Goal: Register for event/course

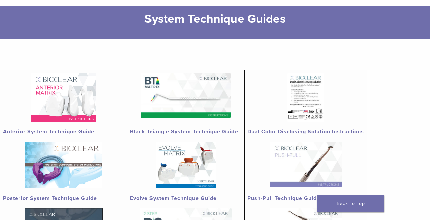
scroll to position [83, 0]
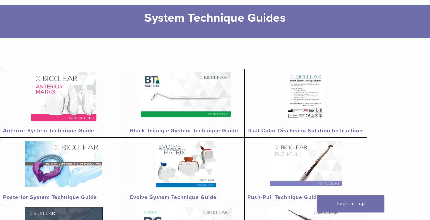
click at [52, 173] on img at bounding box center [64, 164] width 78 height 47
click at [291, 85] on img at bounding box center [305, 96] width 37 height 49
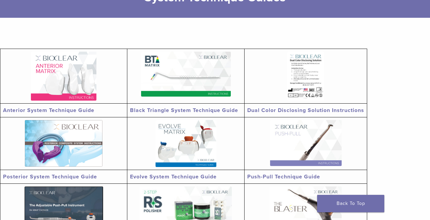
scroll to position [104, 0]
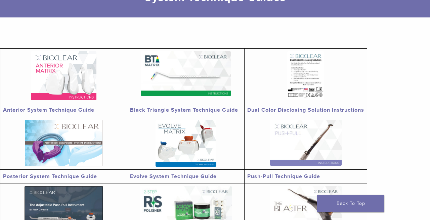
click at [56, 149] on img at bounding box center [64, 143] width 78 height 47
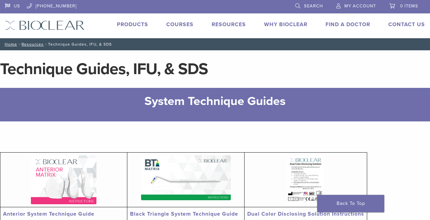
scroll to position [0, 0]
click at [177, 23] on link "Courses" at bounding box center [179, 24] width 27 height 7
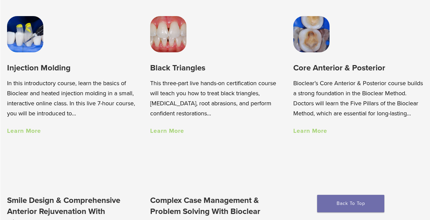
scroll to position [446, 0]
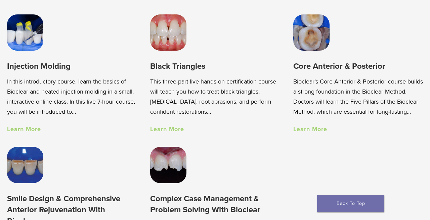
click at [34, 130] on link "Learn More" at bounding box center [24, 129] width 34 height 7
click at [319, 133] on link "Learn More" at bounding box center [310, 129] width 34 height 7
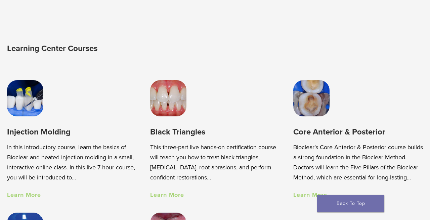
scroll to position [381, 0]
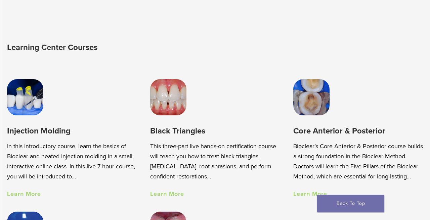
click at [29, 194] on link "Learn More" at bounding box center [24, 193] width 34 height 7
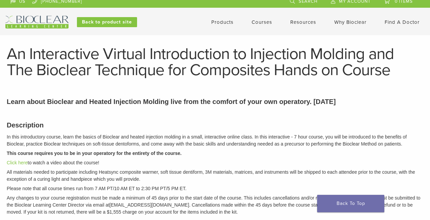
scroll to position [10, 0]
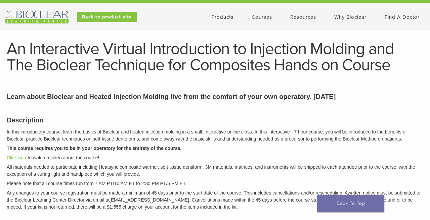
click at [16, 157] on link "Click here" at bounding box center [17, 157] width 21 height 5
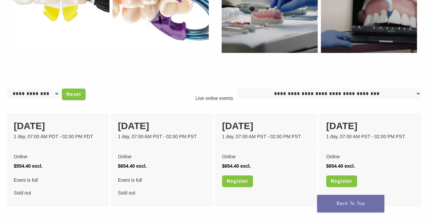
scroll to position [449, 0]
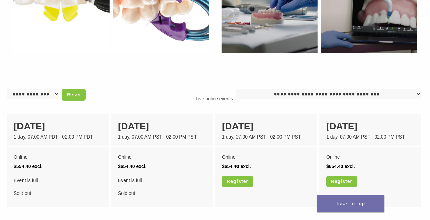
click at [41, 99] on form "**********" at bounding box center [46, 96] width 79 height 14
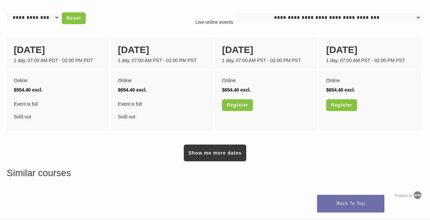
scroll to position [532, 0]
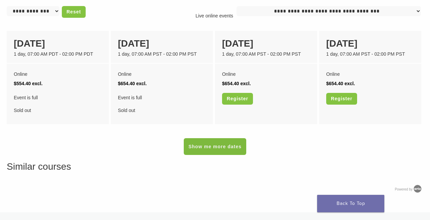
click at [205, 147] on link "Show me more dates" at bounding box center [215, 146] width 62 height 17
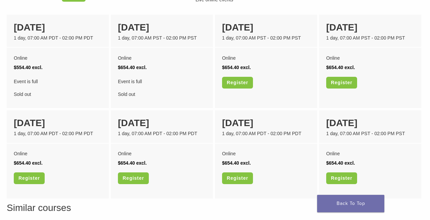
scroll to position [549, 0]
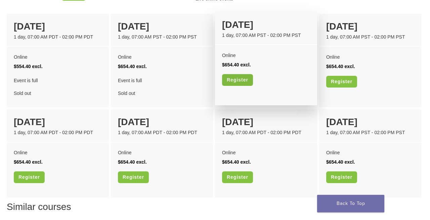
click at [227, 76] on link "Register" at bounding box center [237, 80] width 31 height 12
click at [229, 27] on div "16 January" at bounding box center [266, 25] width 88 height 14
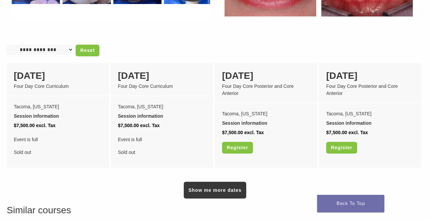
scroll to position [559, 0]
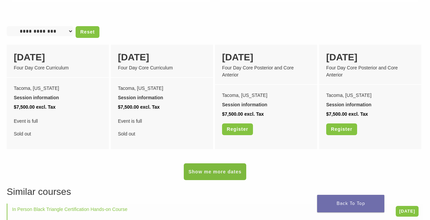
click at [228, 171] on link "Show me more dates" at bounding box center [215, 172] width 62 height 17
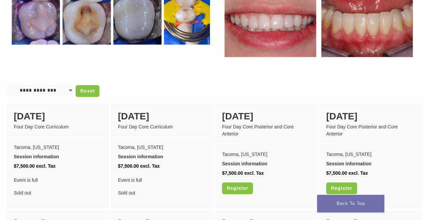
scroll to position [536, 0]
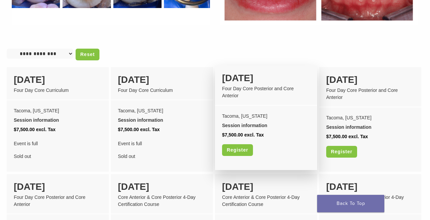
click at [242, 82] on div "04 February" at bounding box center [266, 78] width 88 height 14
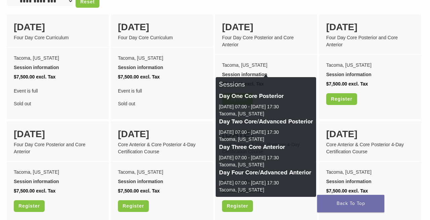
scroll to position [590, 0]
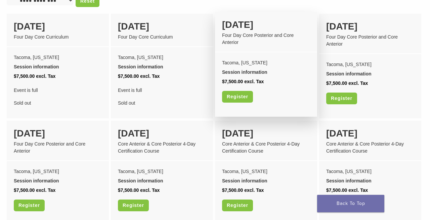
click at [226, 30] on div "04 February" at bounding box center [266, 25] width 88 height 14
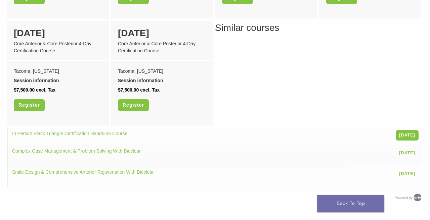
scroll to position [865, 0]
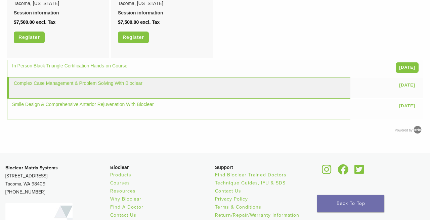
click at [112, 79] on td "Complex Case Management & Problem Solving With Bioclear" at bounding box center [179, 88] width 344 height 21
click at [111, 82] on link "Complex Case Management & Problem Solving With Bioclear" at bounding box center [78, 83] width 129 height 5
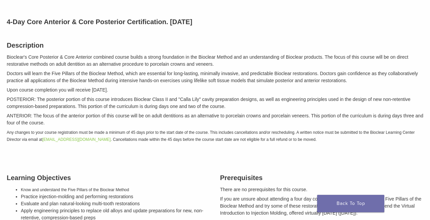
scroll to position [68, 0]
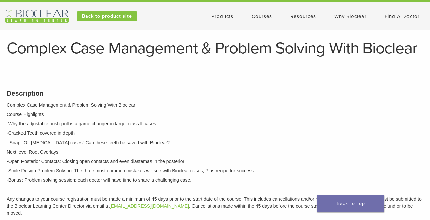
scroll to position [123, 0]
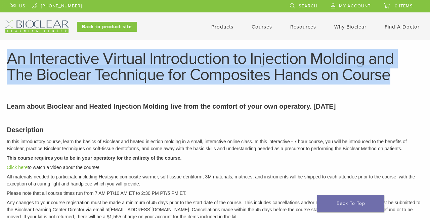
drag, startPoint x: 9, startPoint y: 58, endPoint x: 424, endPoint y: 73, distance: 415.5
click at [424, 73] on header "An Interactive Virtual Introduction to Injection Molding and The Bioclear Techn…" at bounding box center [215, 67] width 430 height 32
copy h1 "An Interactive Virtual Introduction to Injection Molding and The Bioclear Techn…"
